Goal: Task Accomplishment & Management: Manage account settings

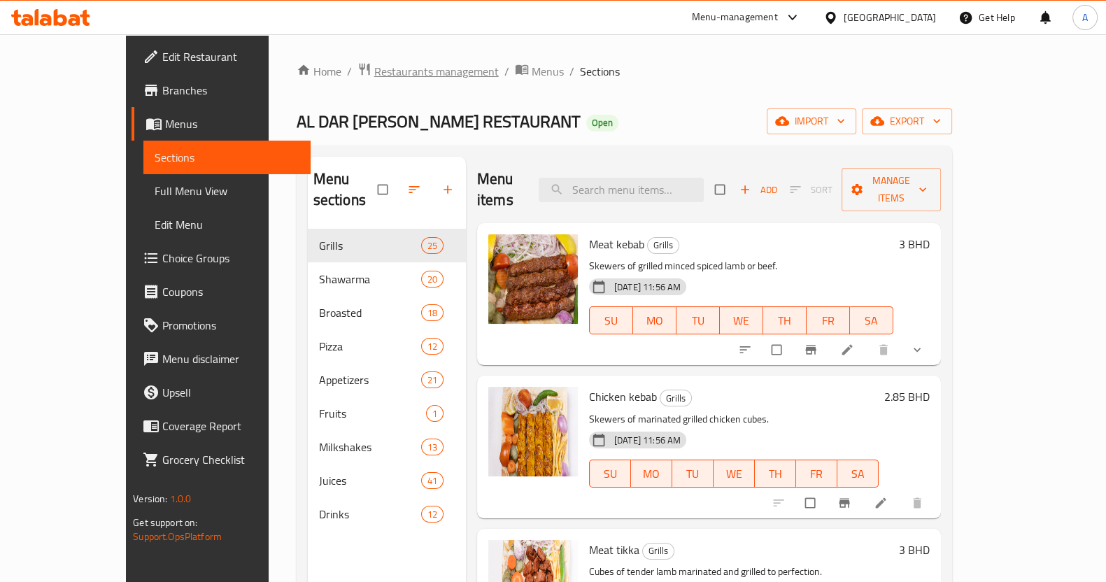
click at [374, 70] on span "Restaurants management" at bounding box center [436, 71] width 125 height 17
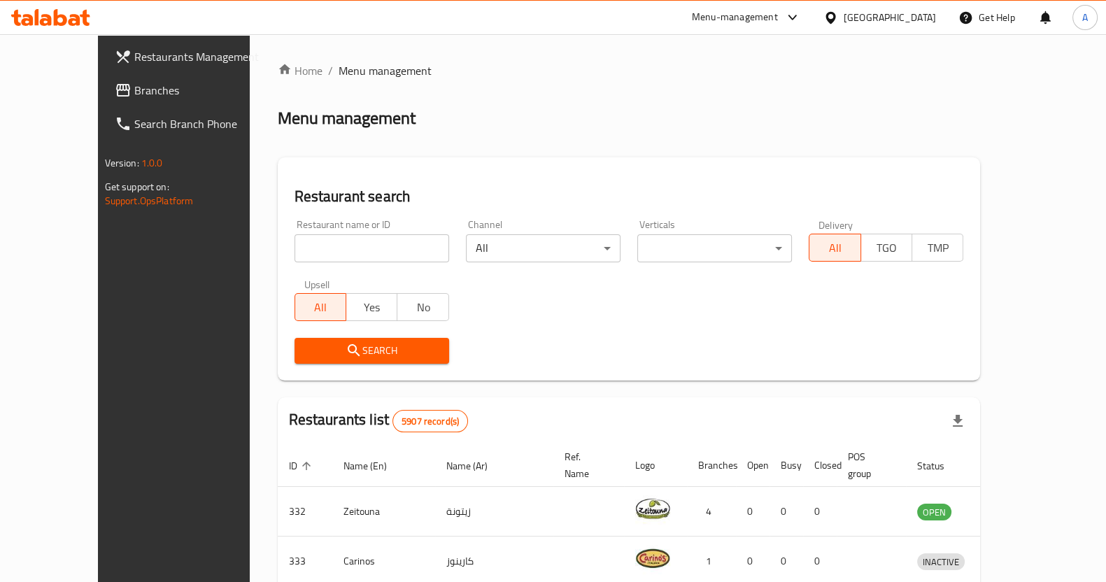
click at [359, 250] on input "search" at bounding box center [372, 248] width 155 height 28
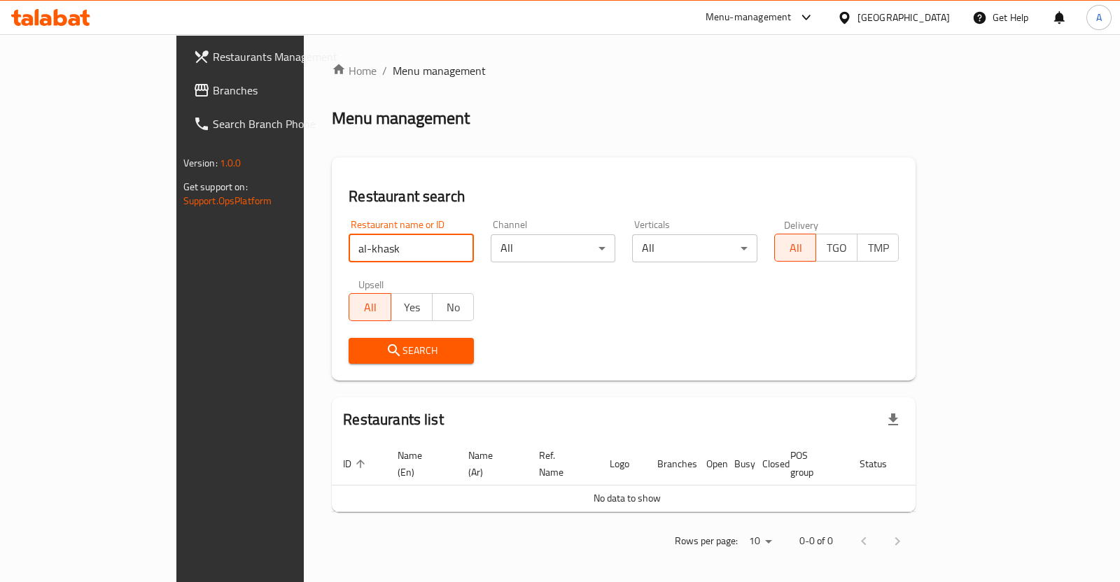
type input "al-khask"
click button "Search" at bounding box center [410, 351] width 125 height 26
drag, startPoint x: 420, startPoint y: 248, endPoint x: 395, endPoint y: 248, distance: 25.2
click at [420, 248] on input "al-khask" at bounding box center [410, 248] width 125 height 28
click at [418, 245] on input "al-khask" at bounding box center [410, 248] width 125 height 28
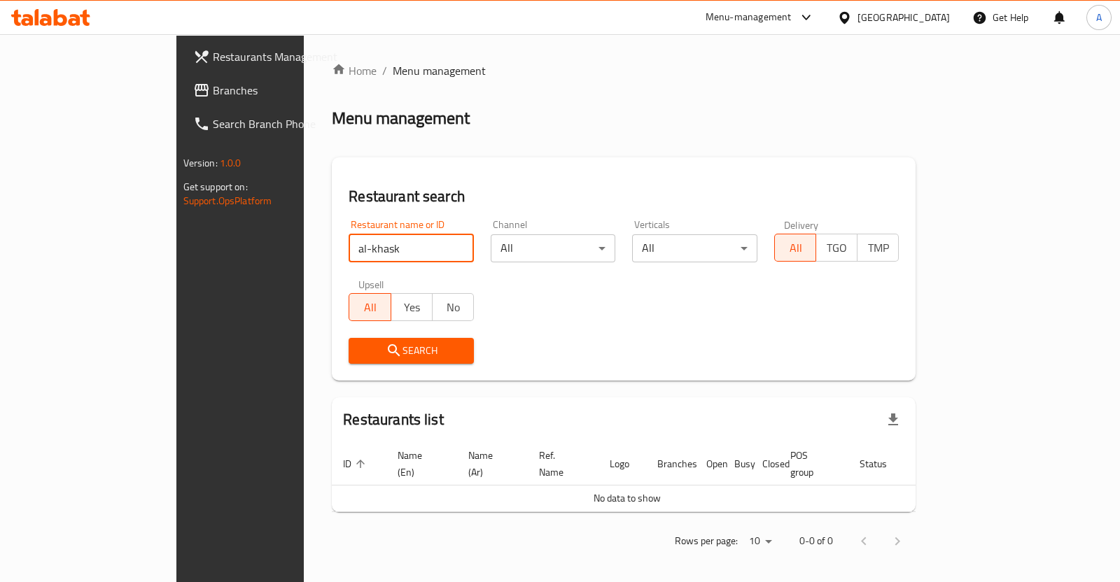
click at [412, 245] on input "al-khask" at bounding box center [410, 248] width 125 height 28
click at [351, 250] on input "search" at bounding box center [410, 248] width 125 height 28
paste input "AL-KASHKHA CAFETERIA"
type input "AL-KASHKHA CAFETERIA"
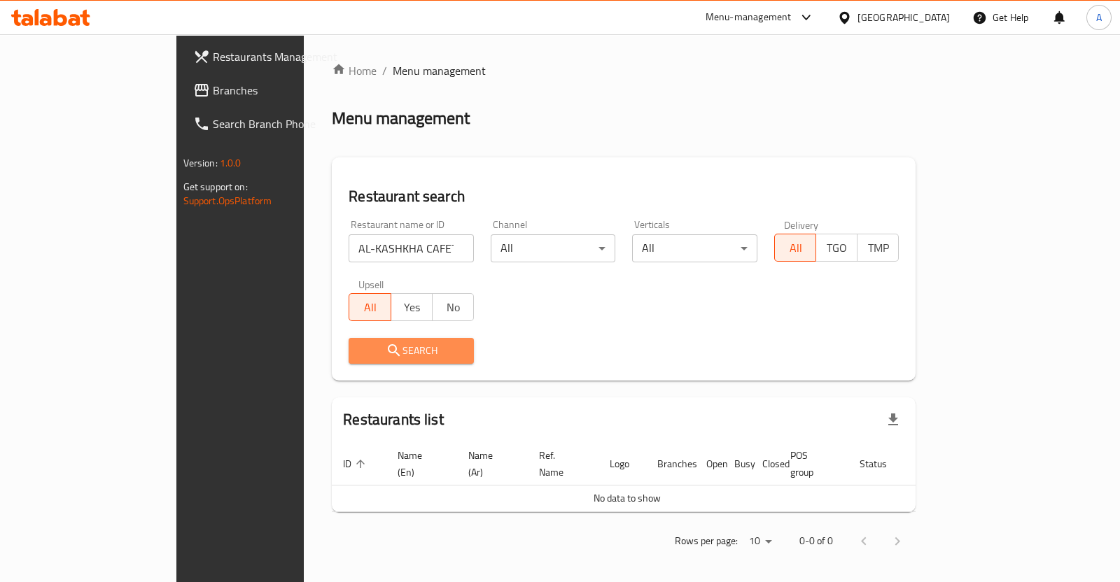
click at [348, 341] on button "Search" at bounding box center [410, 351] width 125 height 26
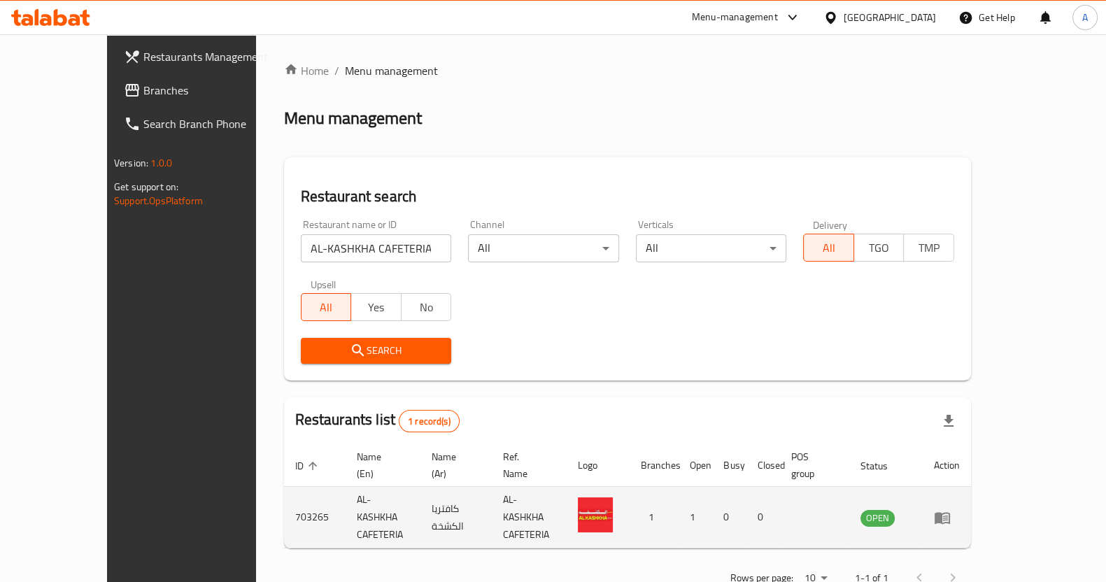
click at [951, 509] on icon "enhanced table" at bounding box center [942, 517] width 17 height 17
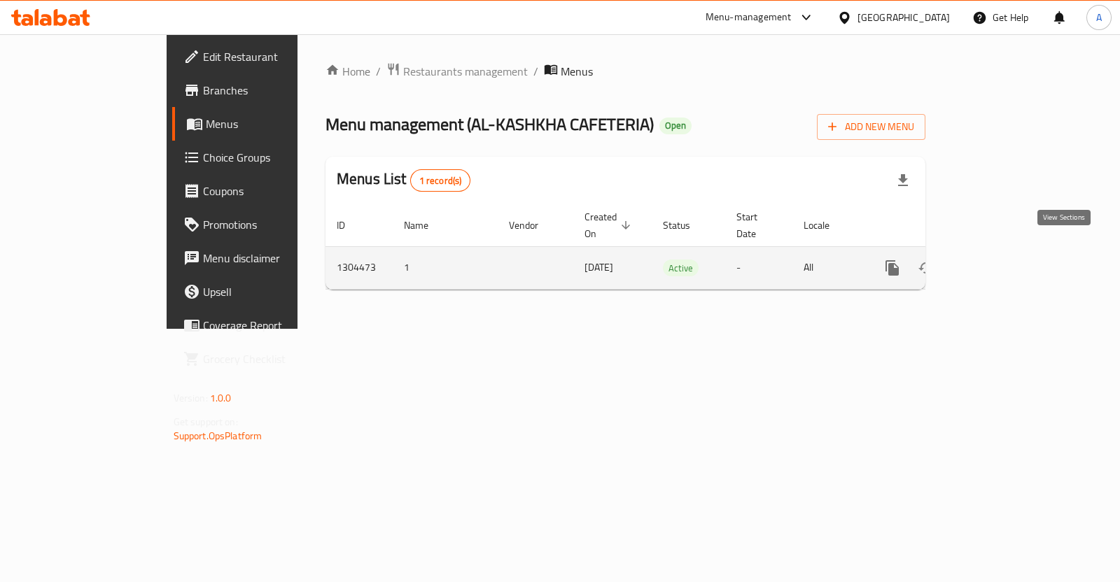
click at [1001, 260] on icon "enhanced table" at bounding box center [992, 268] width 17 height 17
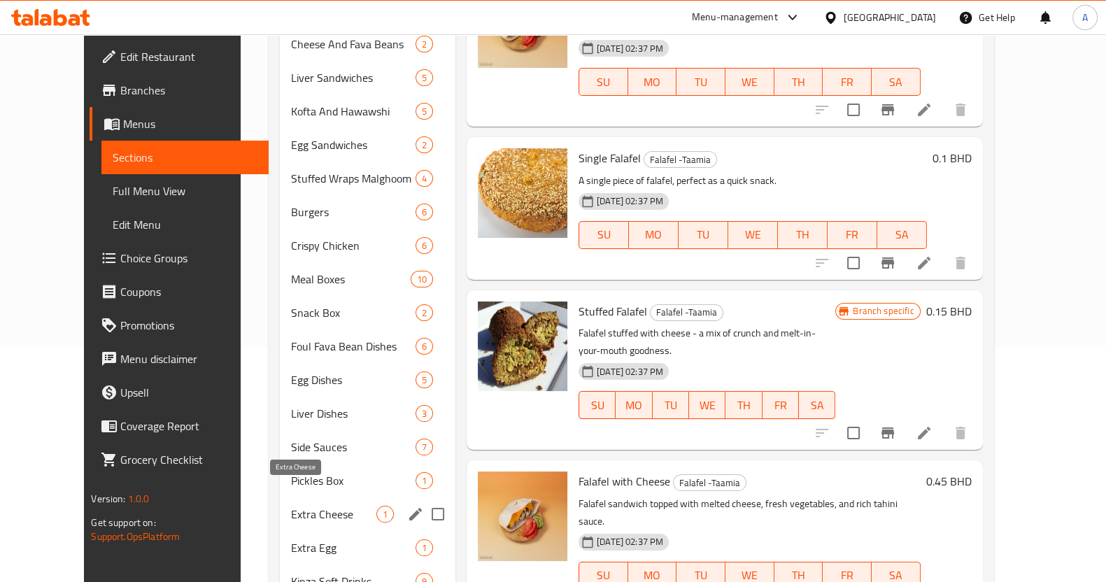
scroll to position [308, 0]
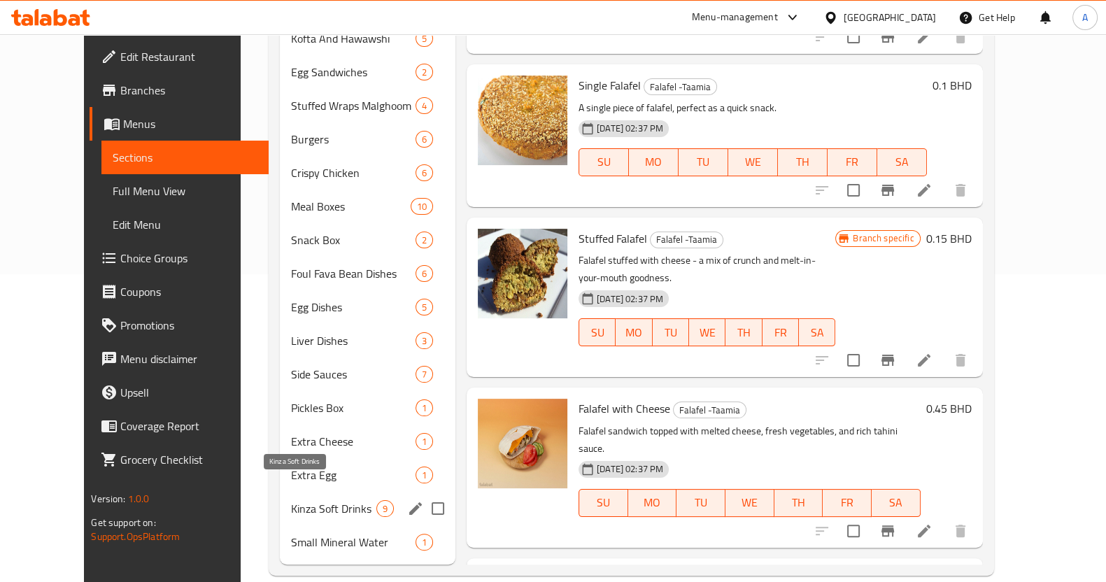
click at [320, 500] on span "Kinza Soft Drinks" at bounding box center [333, 508] width 85 height 17
